Goal: Find specific page/section: Find specific page/section

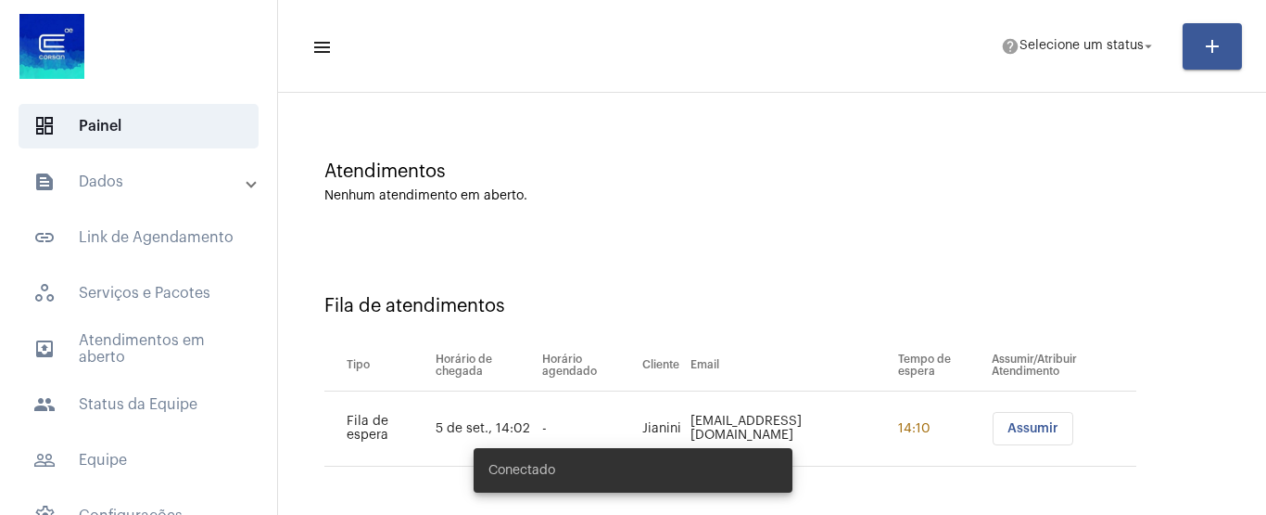
scroll to position [105, 0]
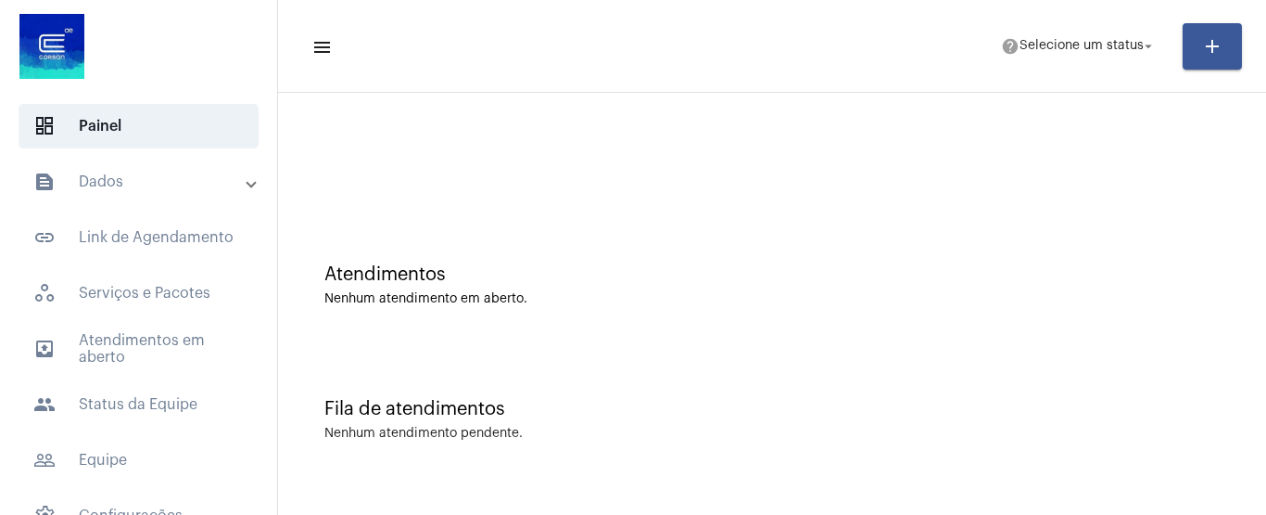
click at [131, 190] on mat-panel-title "text_snippet_outlined Dados" at bounding box center [140, 182] width 214 height 22
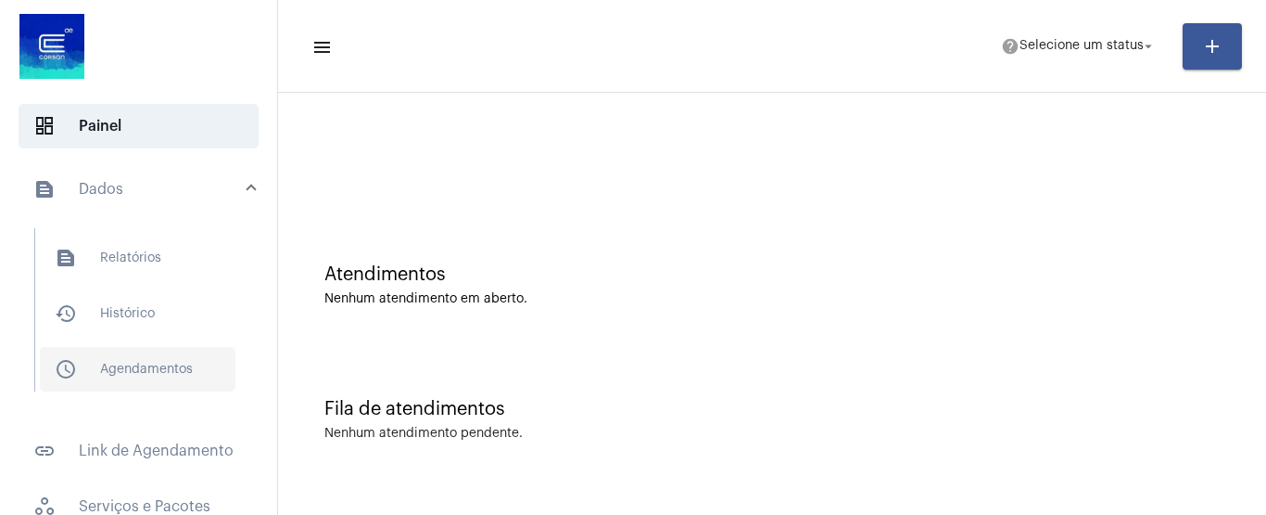
click at [135, 363] on span "schedule_outlined Agendamentos" at bounding box center [138, 369] width 196 height 44
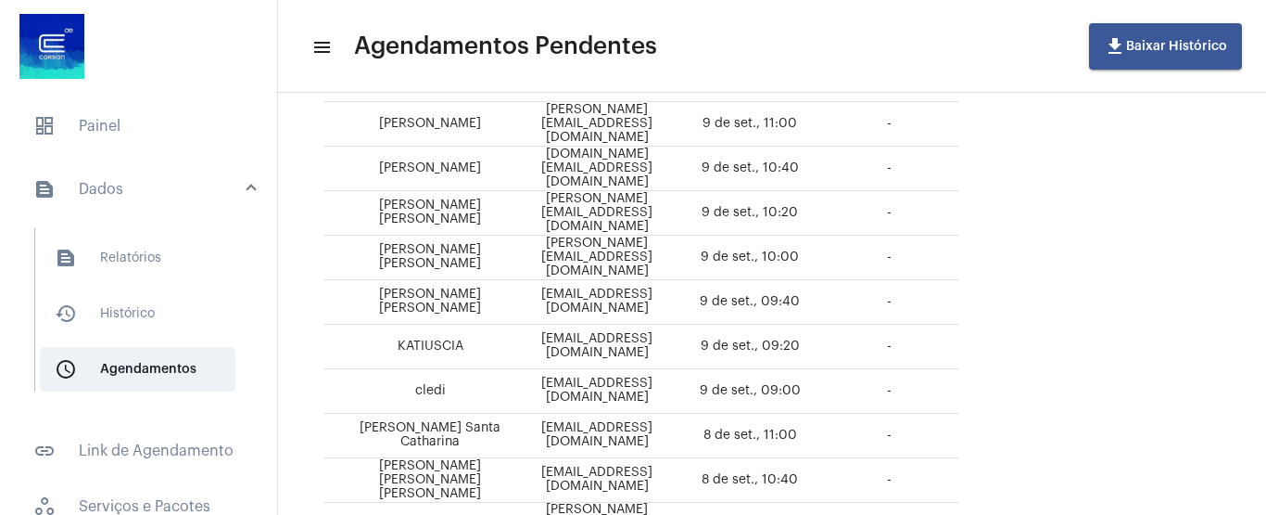
scroll to position [464, 0]
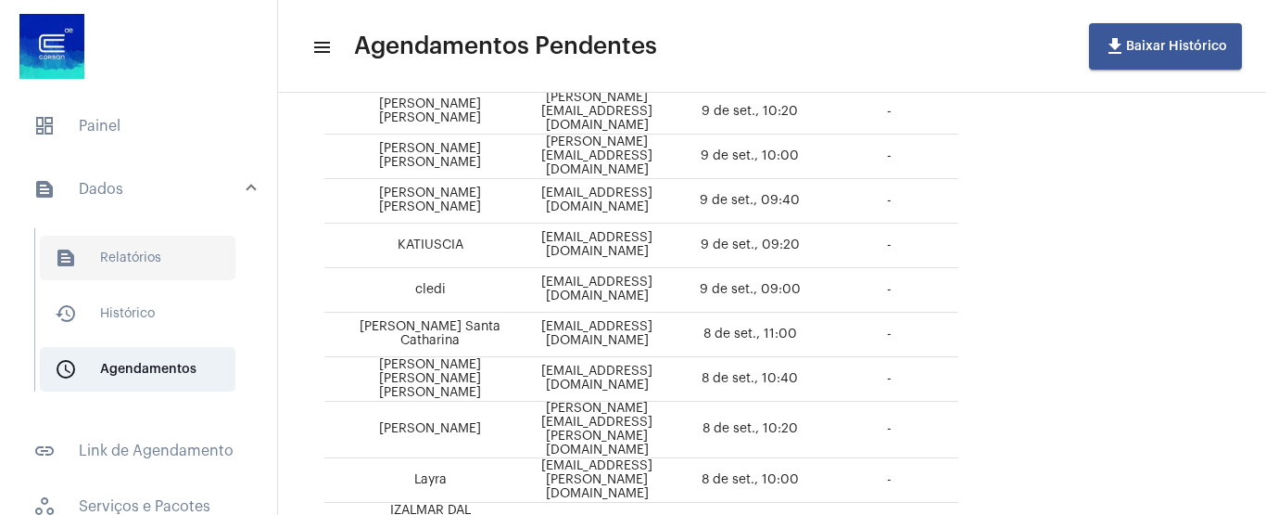
click at [144, 255] on span "text_snippet_outlined Relatórios" at bounding box center [138, 257] width 196 height 44
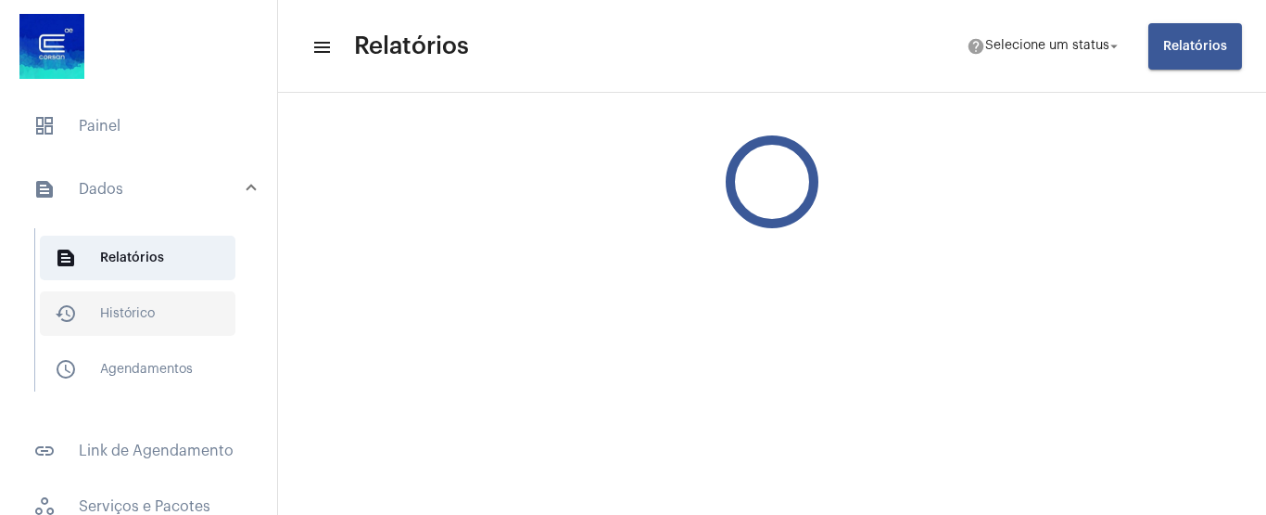
click at [145, 305] on span "history_outlined Histórico" at bounding box center [138, 313] width 196 height 44
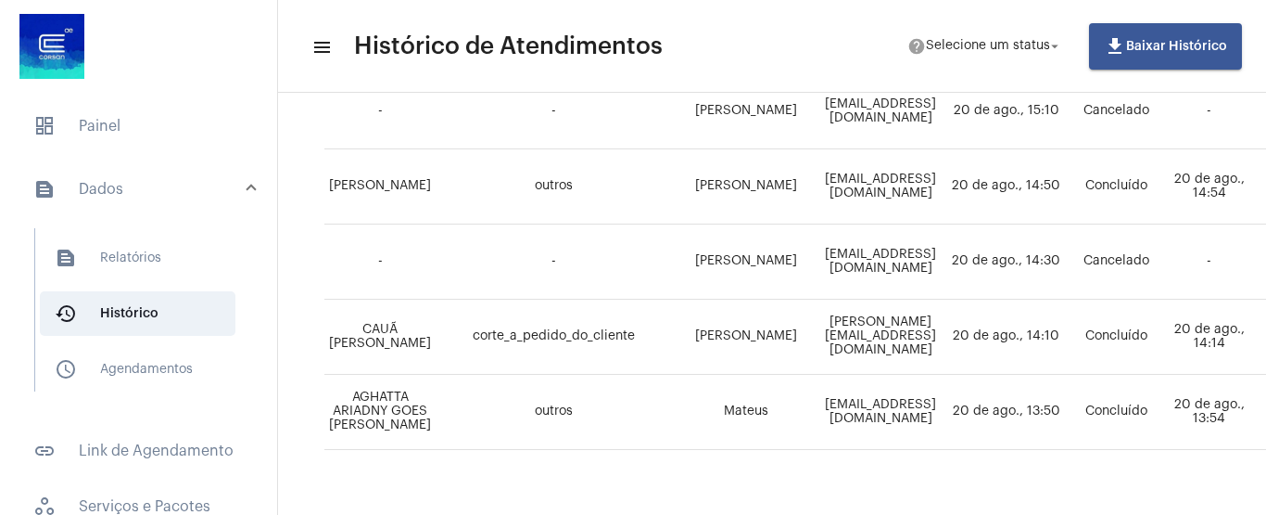
scroll to position [1475, 0]
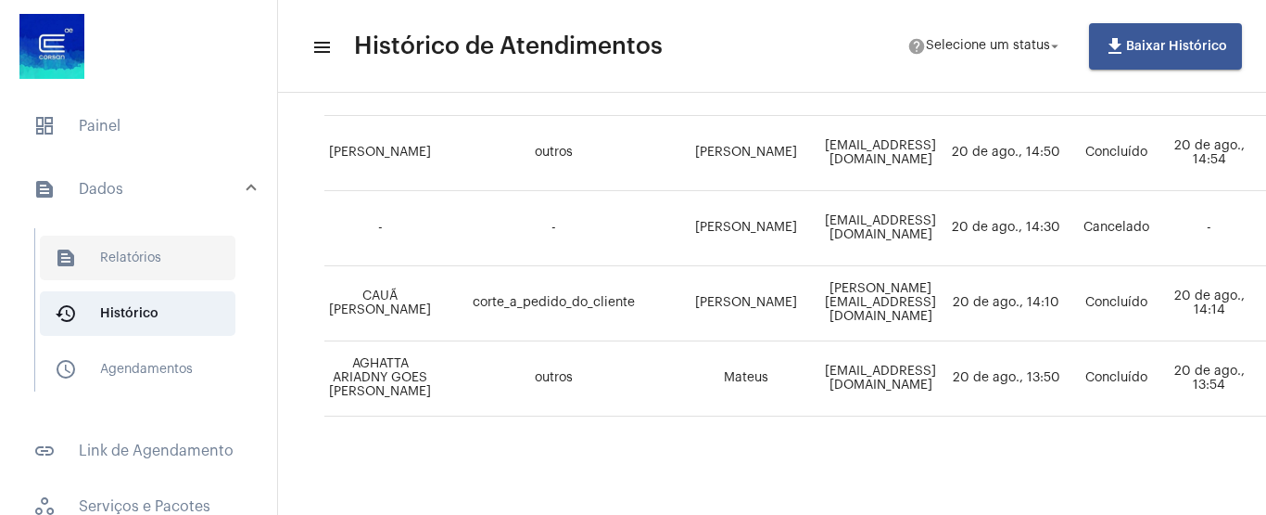
click at [137, 257] on span "text_snippet_outlined Relatórios" at bounding box center [138, 257] width 196 height 44
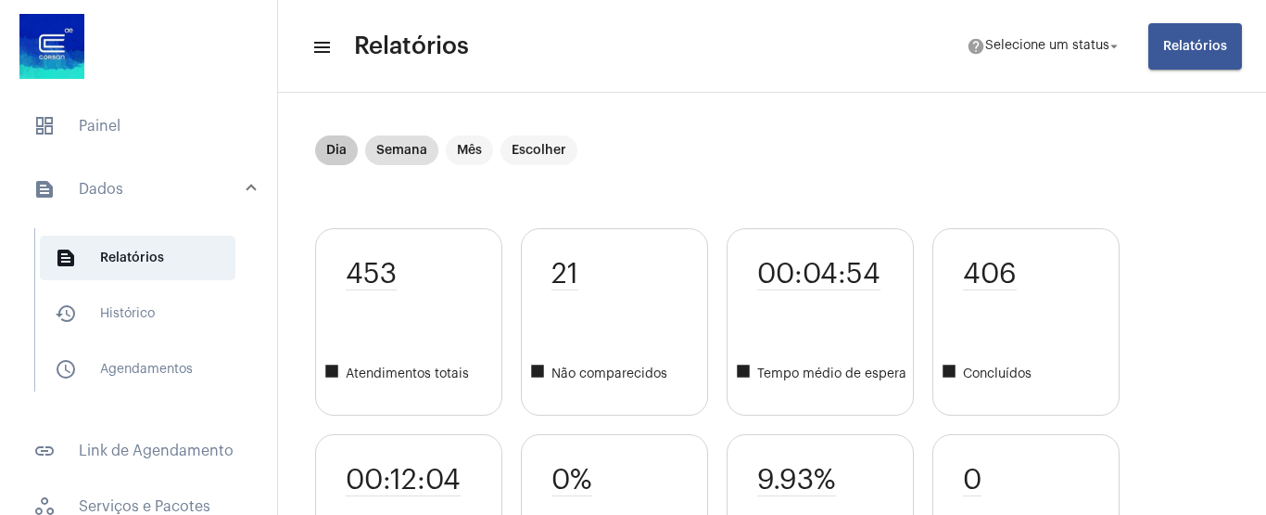
click at [331, 147] on mat-chip "Dia" at bounding box center [336, 150] width 43 height 30
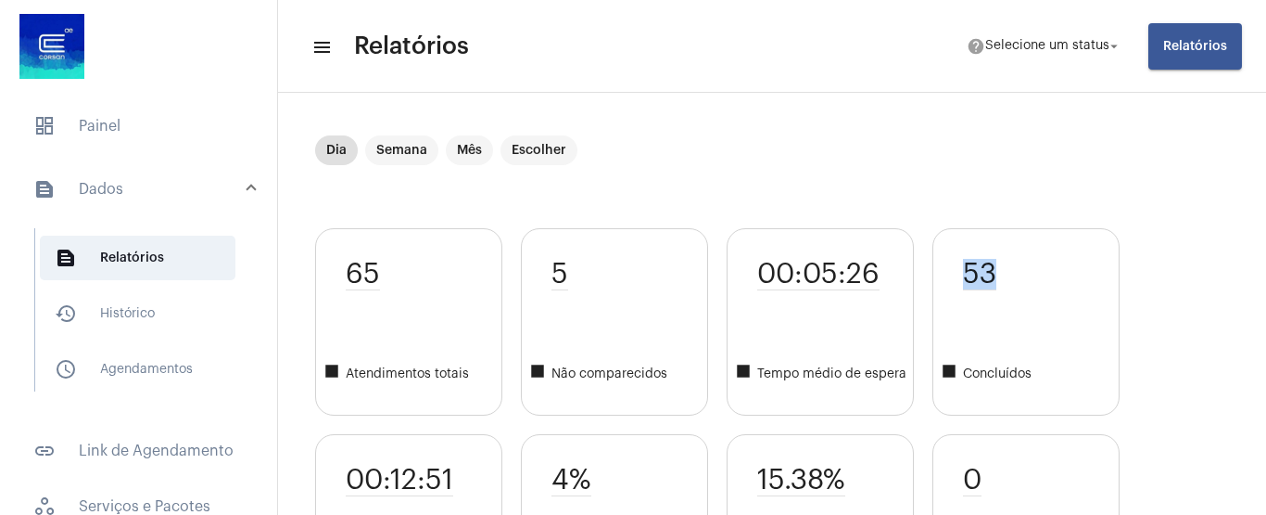
drag, startPoint x: 957, startPoint y: 267, endPoint x: 1039, endPoint y: 274, distance: 82.8
click at [1039, 274] on div "53 square Concluídos" at bounding box center [1026, 321] width 187 height 187
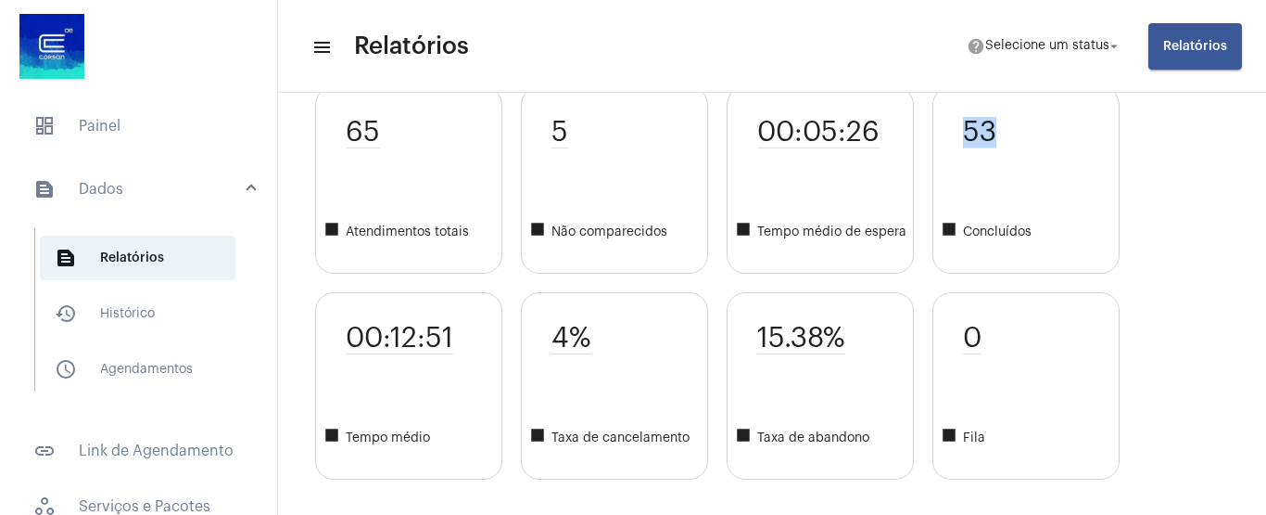
scroll to position [185, 0]
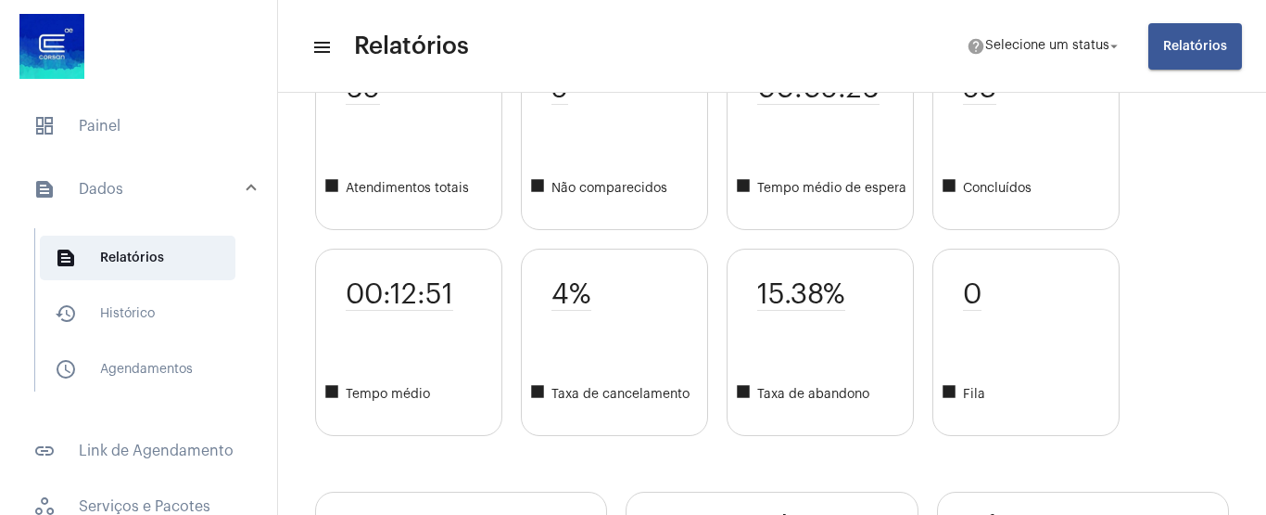
click at [795, 293] on span "15.38%" at bounding box center [801, 295] width 88 height 32
drag, startPoint x: 754, startPoint y: 284, endPoint x: 871, endPoint y: 284, distance: 116.8
click at [871, 284] on div "15.38% square Taxa de abandono" at bounding box center [820, 341] width 187 height 187
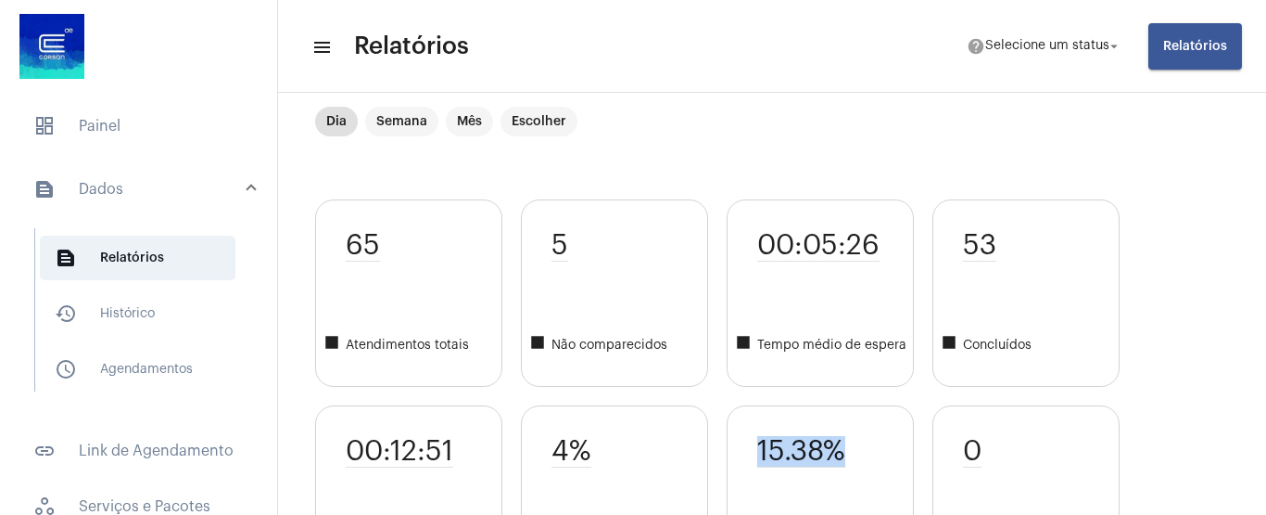
scroll to position [0, 0]
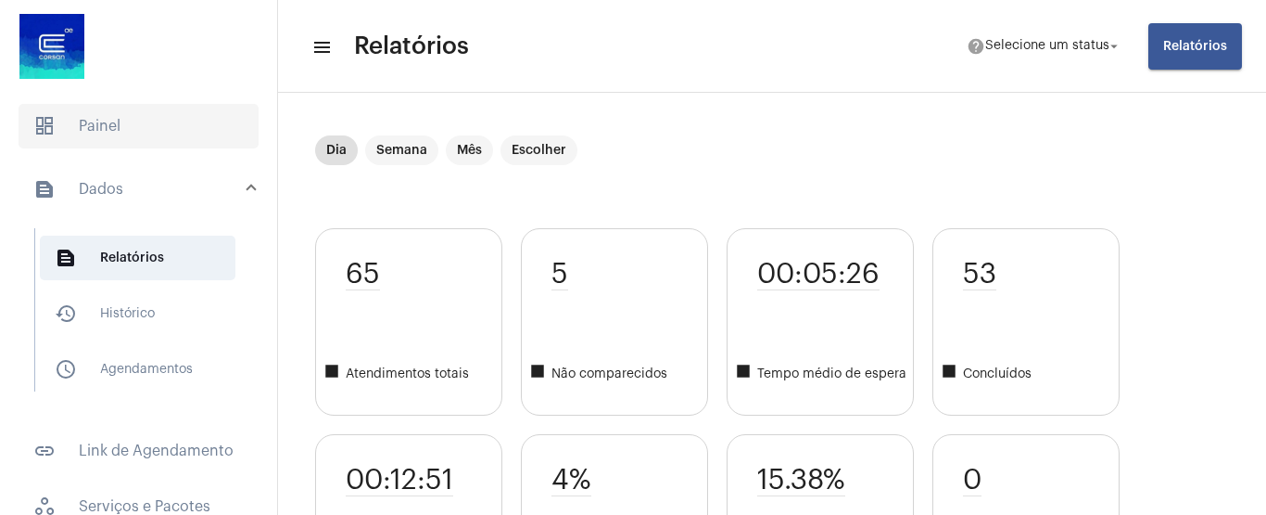
click at [107, 130] on span "dashboard Painel" at bounding box center [139, 126] width 240 height 44
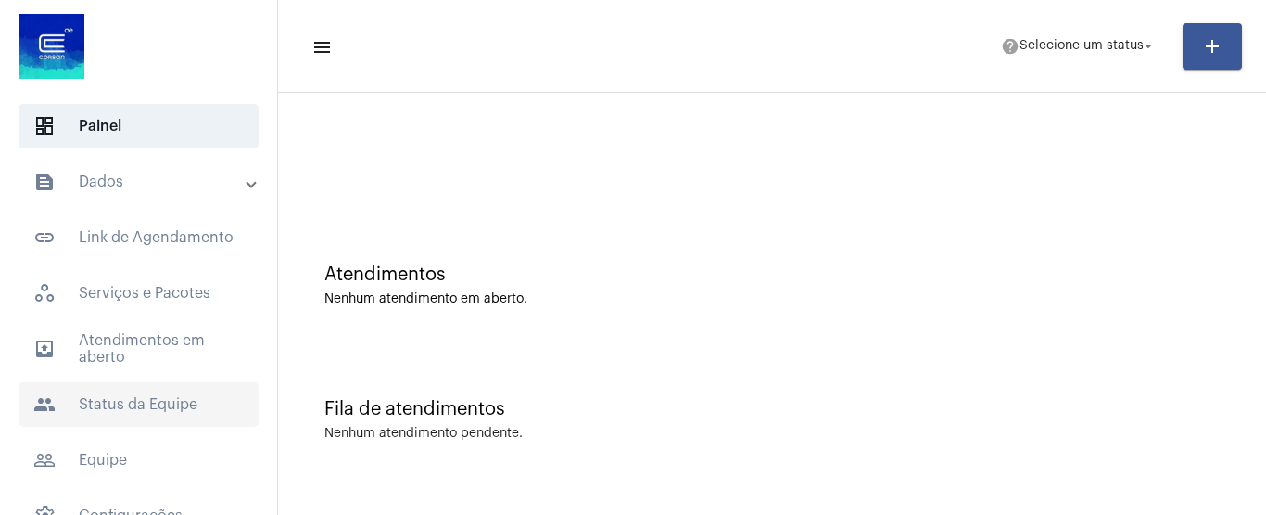
scroll to position [90, 0]
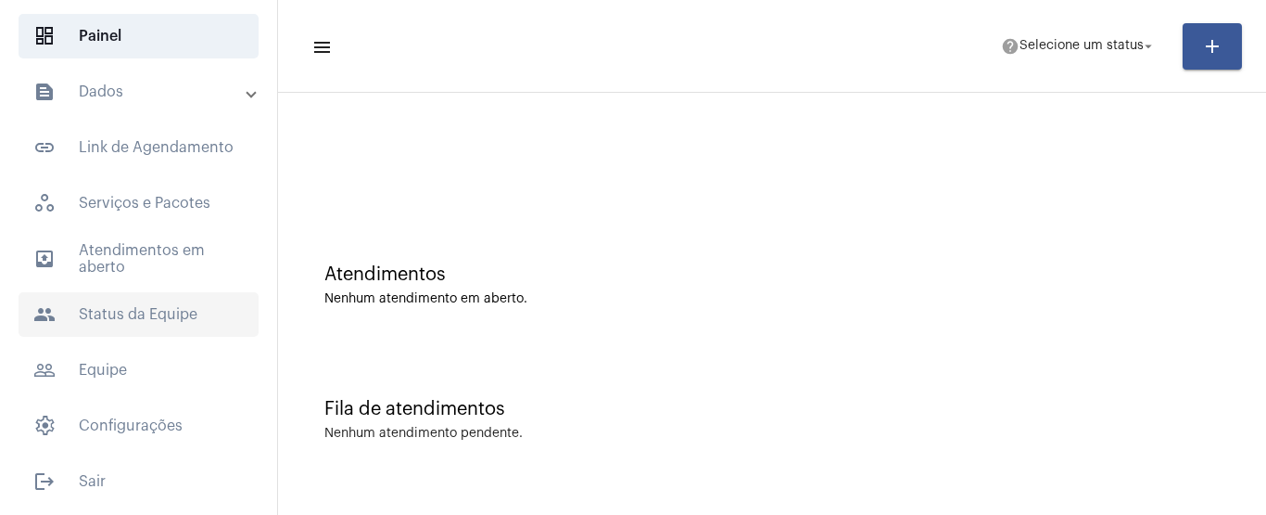
click at [135, 310] on span "people Status da Equipe" at bounding box center [139, 314] width 240 height 44
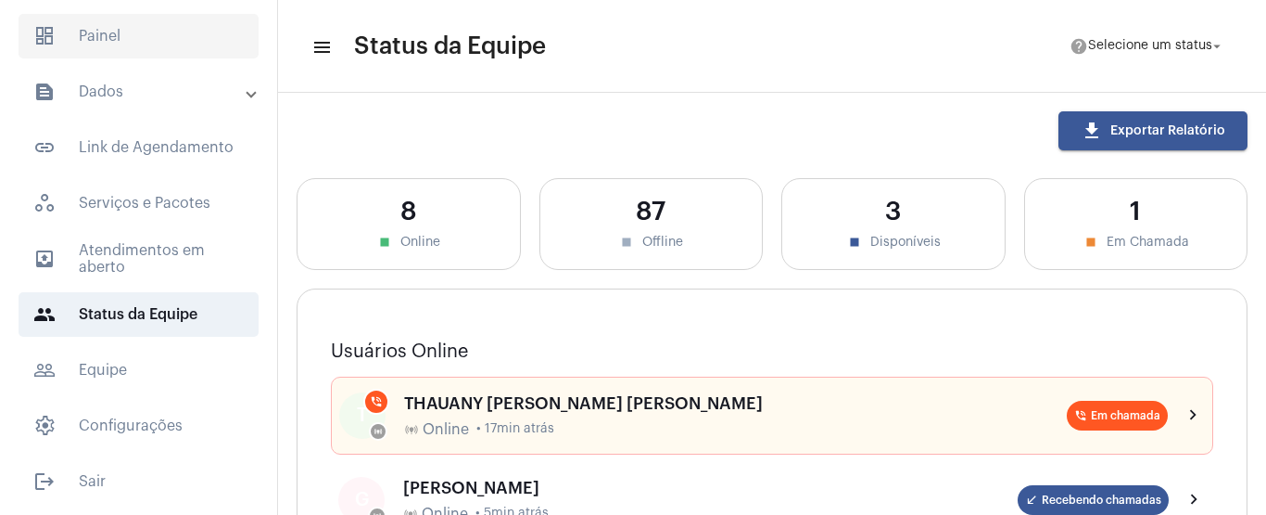
click at [145, 37] on span "dashboard Painel" at bounding box center [139, 36] width 240 height 44
